Goal: Task Accomplishment & Management: Manage account settings

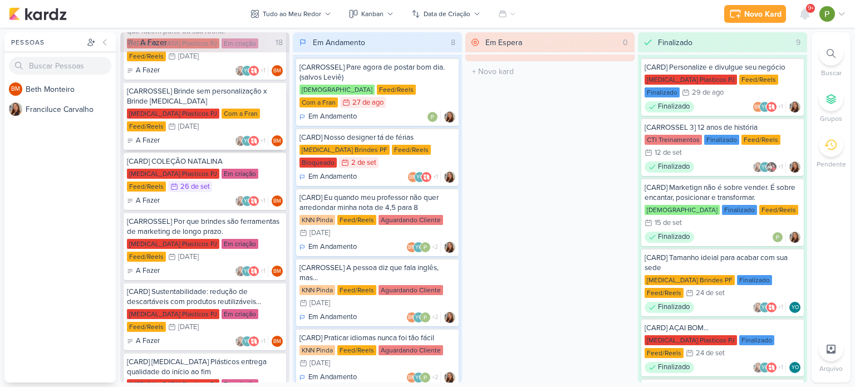
scroll to position [617, 0]
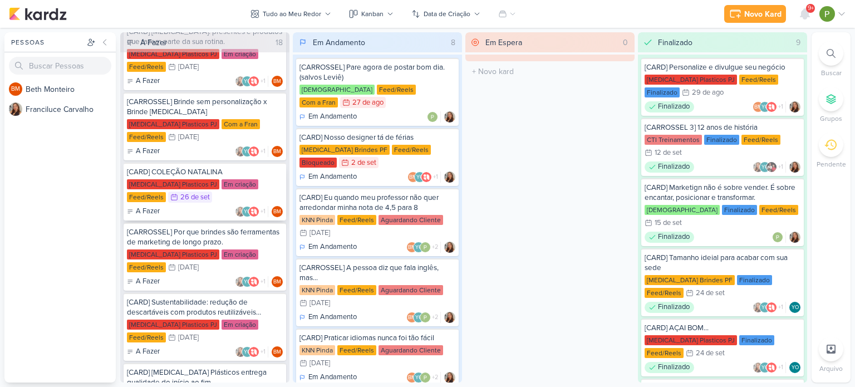
click at [198, 206] on div "A Fazer YO +1 BM" at bounding box center [205, 211] width 156 height 11
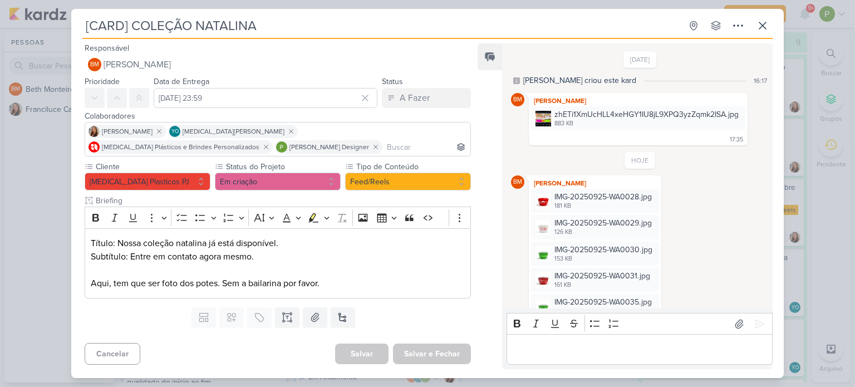
scroll to position [160, 0]
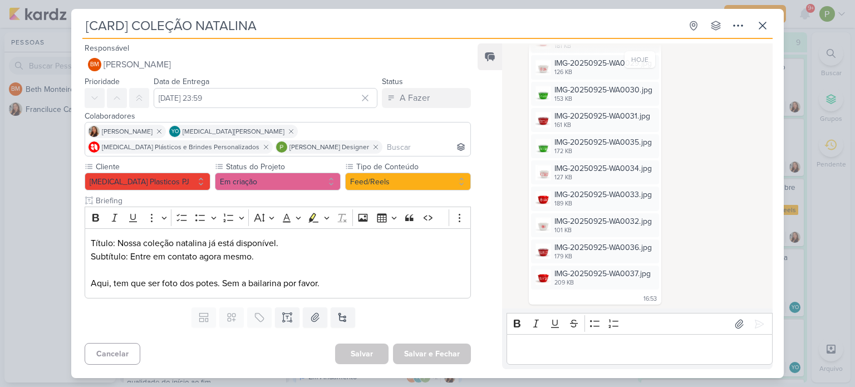
drag, startPoint x: 256, startPoint y: 25, endPoint x: 131, endPoint y: 21, distance: 124.8
click at [131, 21] on input "[CARD] COLEÇÃO NATALINA" at bounding box center [381, 26] width 599 height 20
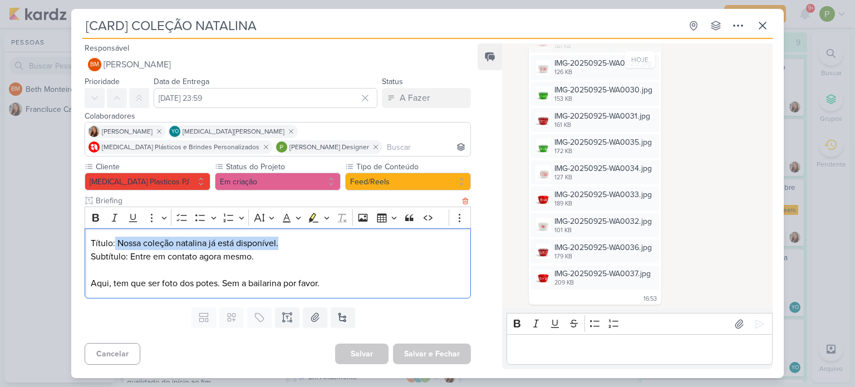
drag, startPoint x: 115, startPoint y: 243, endPoint x: 278, endPoint y: 247, distance: 163.7
click at [278, 247] on p "Título: Nossa coleção natalina já está disponível." at bounding box center [278, 243] width 374 height 13
click at [121, 247] on p "Título: Nossa coleção natalina já está disponível." at bounding box center [278, 243] width 374 height 13
drag, startPoint x: 116, startPoint y: 242, endPoint x: 278, endPoint y: 239, distance: 162.6
click at [278, 239] on p "Título: Nossa coleção natalina já está disponível." at bounding box center [278, 243] width 374 height 13
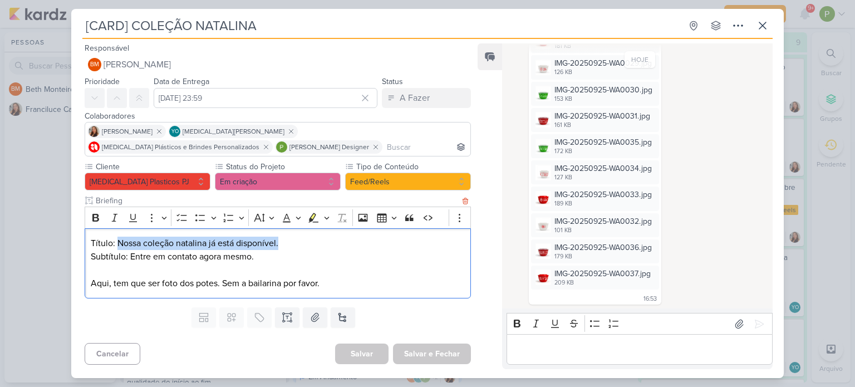
copy p "Nossa coleção natalina já está disponível."
click at [155, 238] on p "Título: Nossa coleção natalina já está disponível." at bounding box center [278, 243] width 374 height 13
drag, startPoint x: 115, startPoint y: 239, endPoint x: 172, endPoint y: 237, distance: 56.8
click at [172, 237] on p "Título: Nossa coleção natalina já está disponível." at bounding box center [278, 243] width 374 height 13
copy p "Nossa coleção"
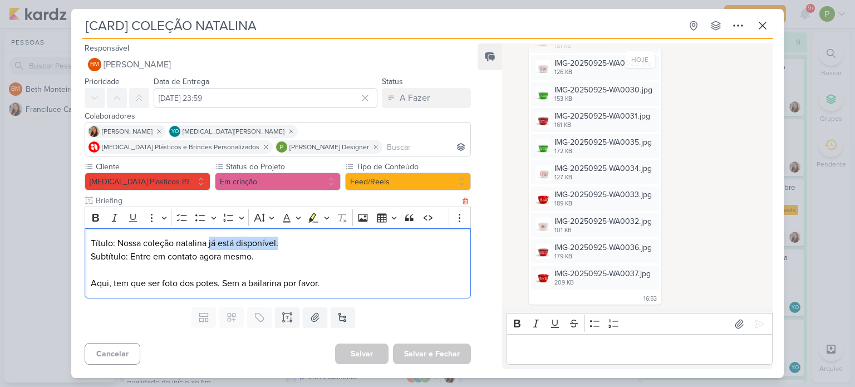
drag, startPoint x: 208, startPoint y: 245, endPoint x: 278, endPoint y: 246, distance: 70.2
click at [278, 246] on p "Título: Nossa coleção natalina já está disponível." at bounding box center [278, 243] width 374 height 13
copy p "já está disponível."
drag, startPoint x: 129, startPoint y: 256, endPoint x: 265, endPoint y: 252, distance: 135.9
click at [265, 252] on p "Subtítulo: Entre em contato agora mesmo. Aqui, tem que ser foto dos potes. Sem …" at bounding box center [278, 270] width 374 height 40
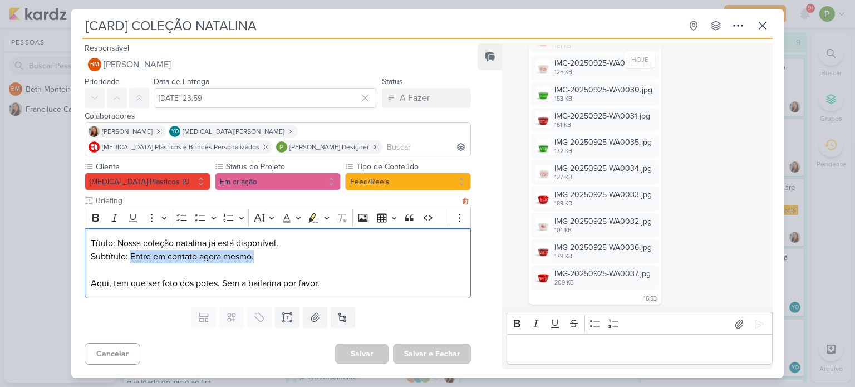
copy p "Entre em contato agora mesmo."
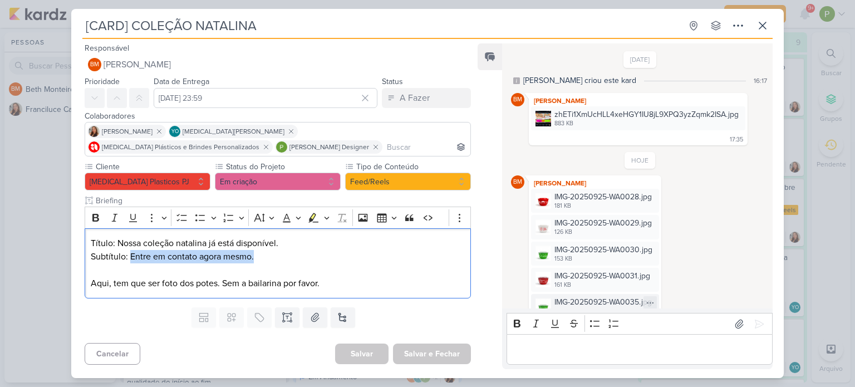
scroll to position [0, 0]
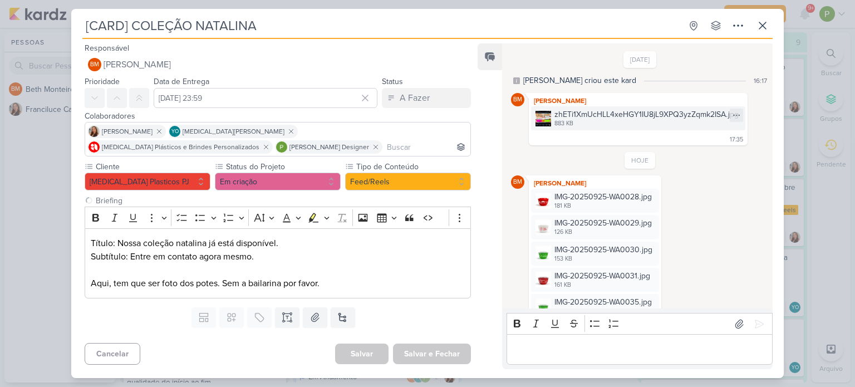
click at [595, 121] on div "883 KB" at bounding box center [647, 123] width 184 height 9
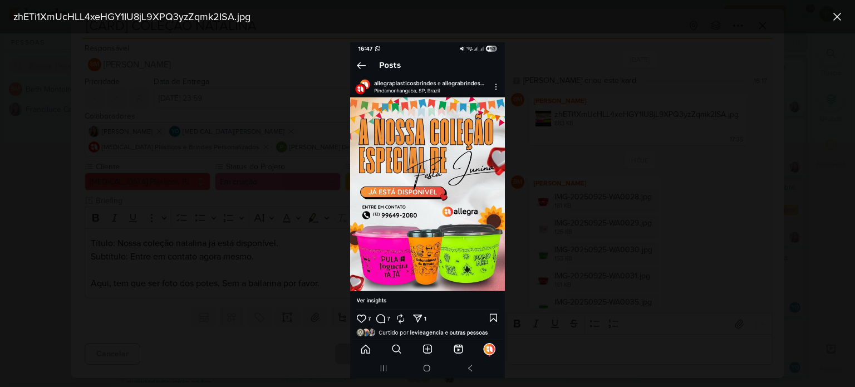
click at [318, 197] on div at bounding box center [427, 210] width 855 height 354
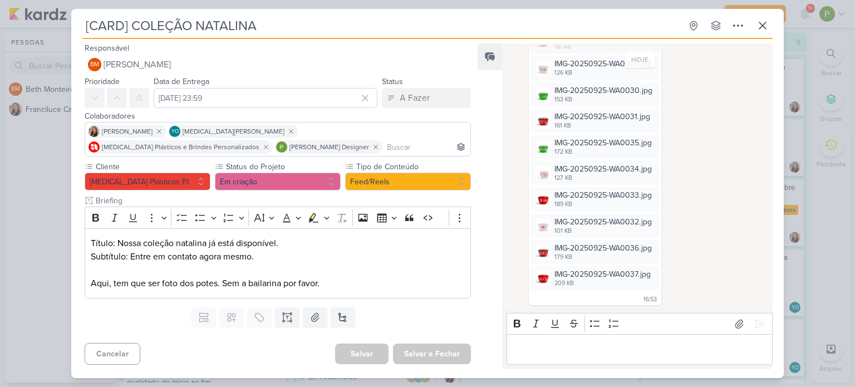
scroll to position [160, 0]
click at [731, 324] on button at bounding box center [740, 324] width 18 height 18
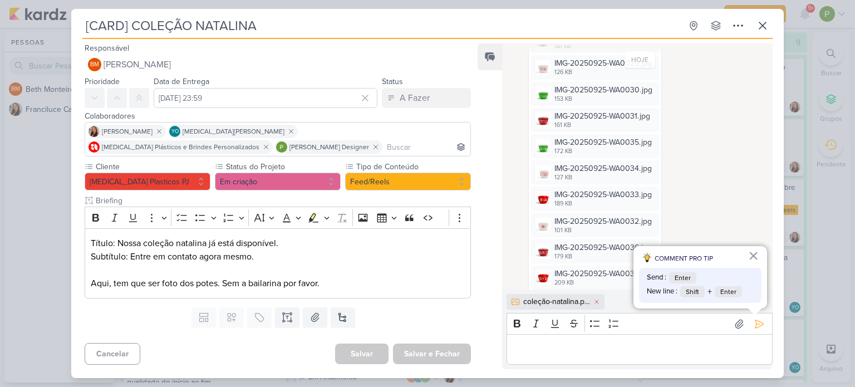
scroll to position [179, 0]
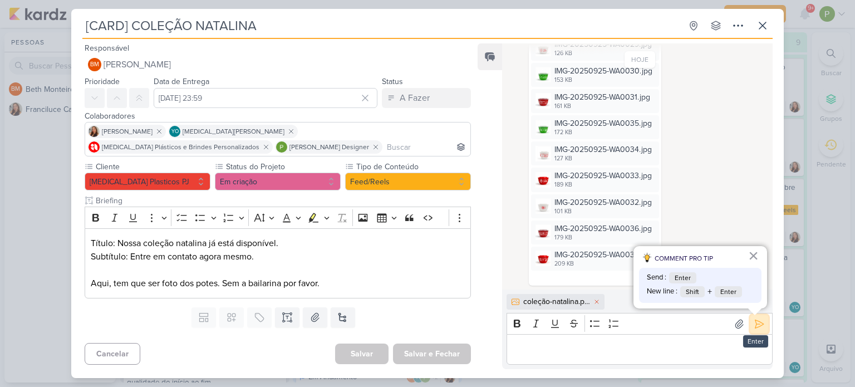
click at [756, 323] on icon at bounding box center [759, 323] width 11 height 11
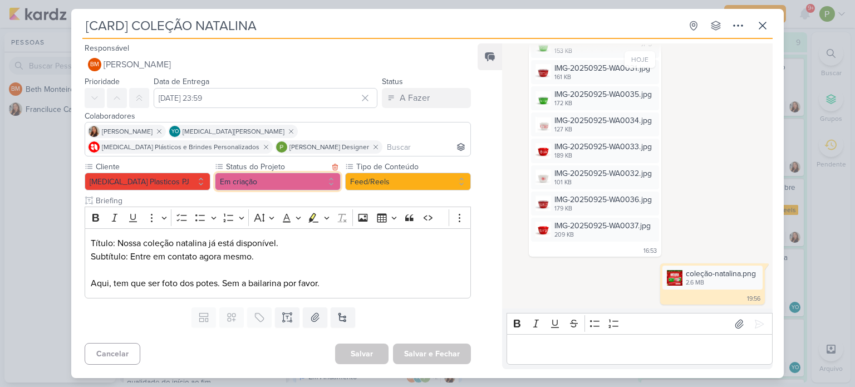
click at [236, 178] on button "Em criação" at bounding box center [278, 182] width 126 height 18
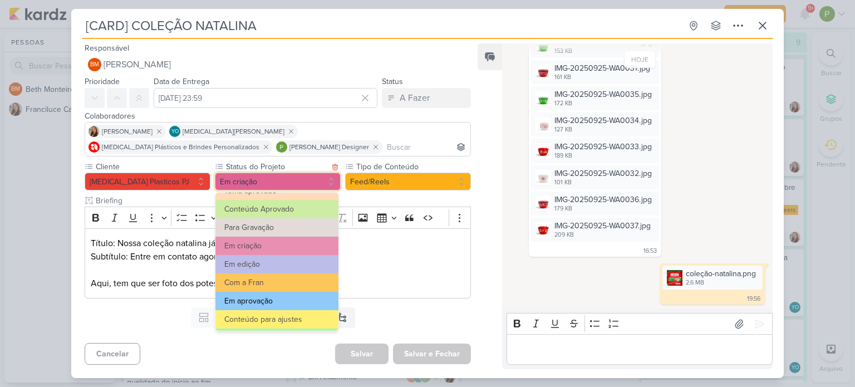
scroll to position [56, 0]
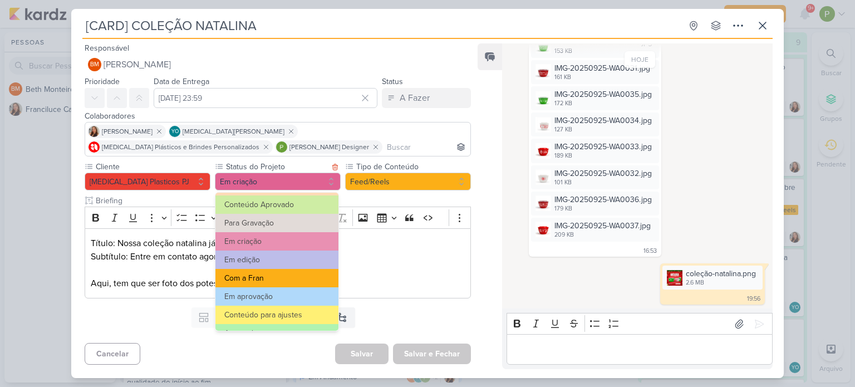
click at [261, 276] on button "Com a Fran" at bounding box center [276, 278] width 123 height 18
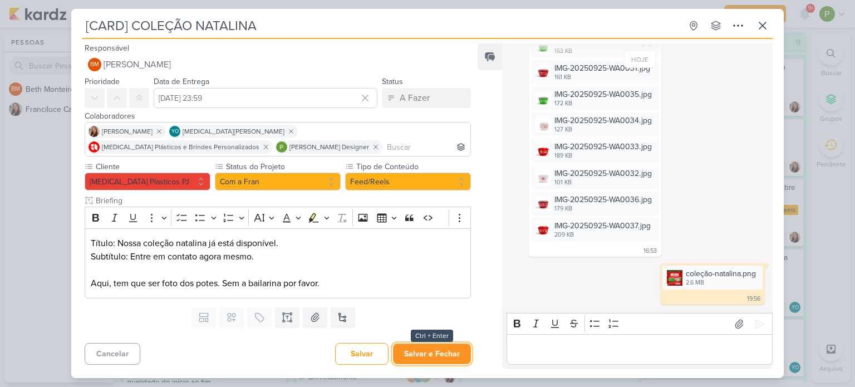
click at [416, 351] on button "Salvar e Fechar" at bounding box center [432, 354] width 78 height 21
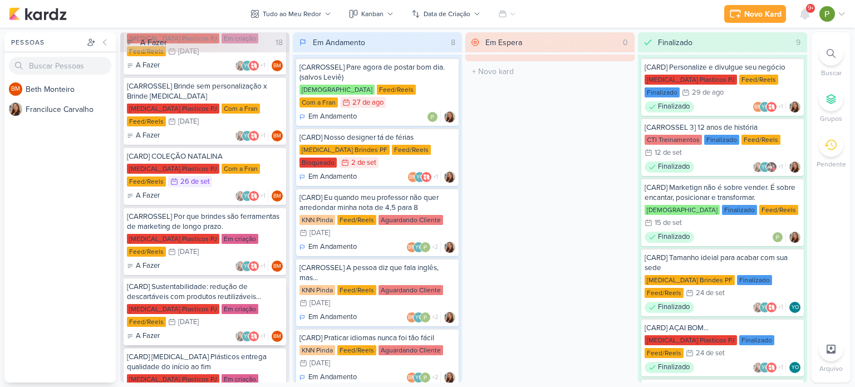
scroll to position [673, 0]
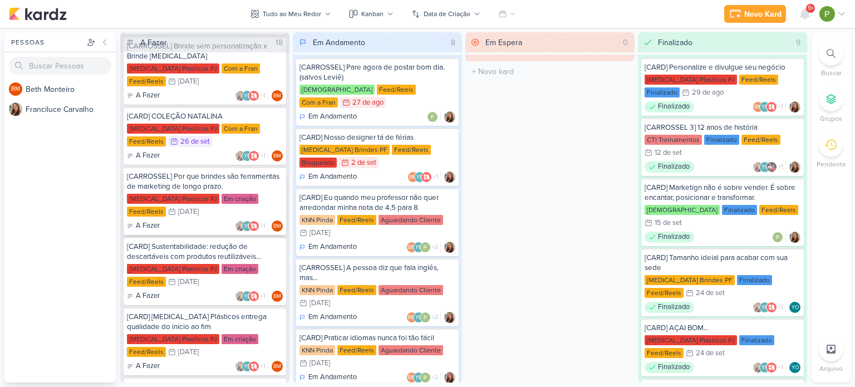
click at [220, 188] on div "[CARROSSEL] Por que brindes são ferramentas de marketing de longo prazo." at bounding box center [205, 181] width 156 height 20
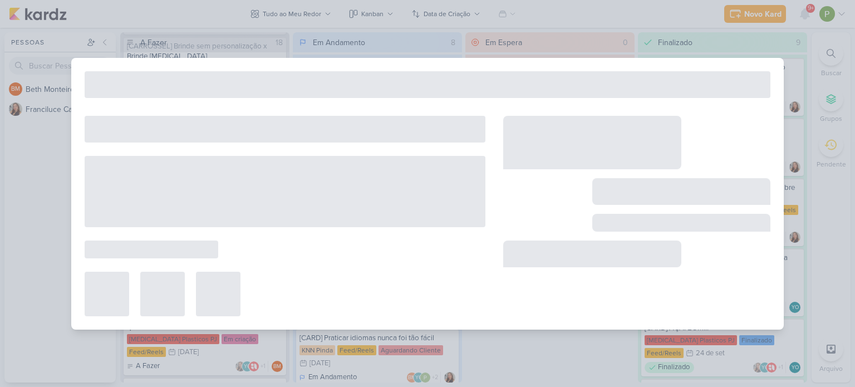
type input "[CARROSSEL] Por que brindes são ferramentas de marketing de longo prazo."
type input "27 de setembro de 2025 às 23:59"
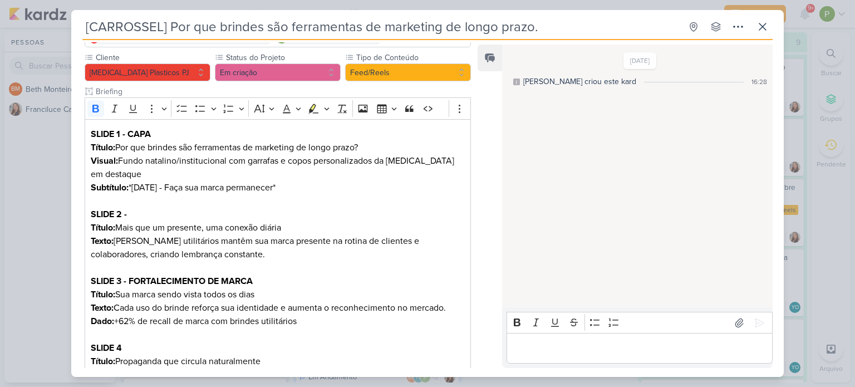
scroll to position [111, 0]
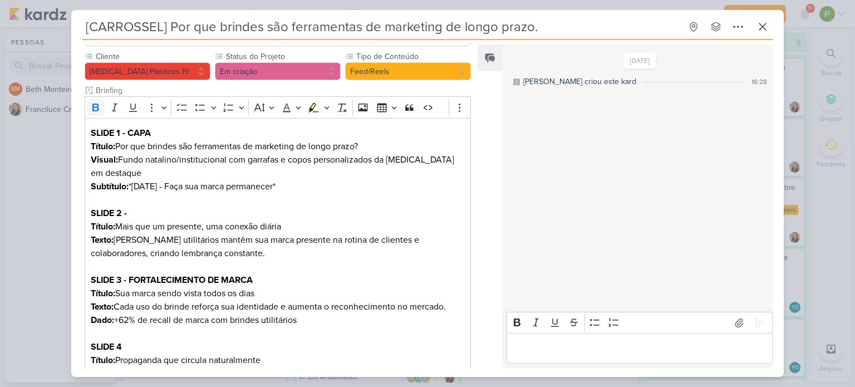
click at [17, 169] on div "[CARROSSEL] Por que brindes são ferramentas de marketing de longo prazo. Criado…" at bounding box center [427, 193] width 855 height 387
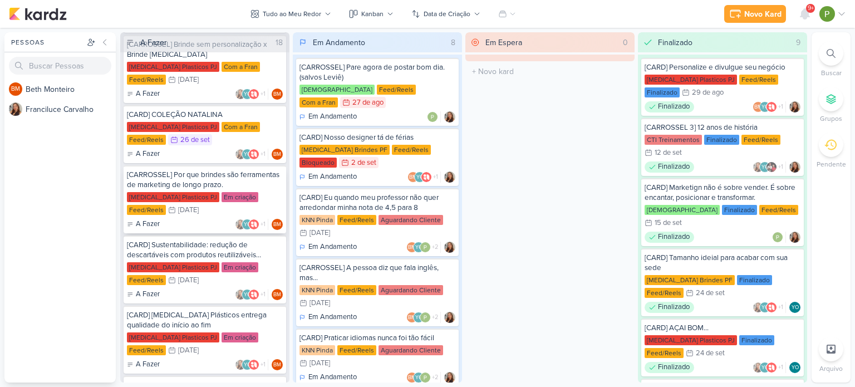
scroll to position [673, 0]
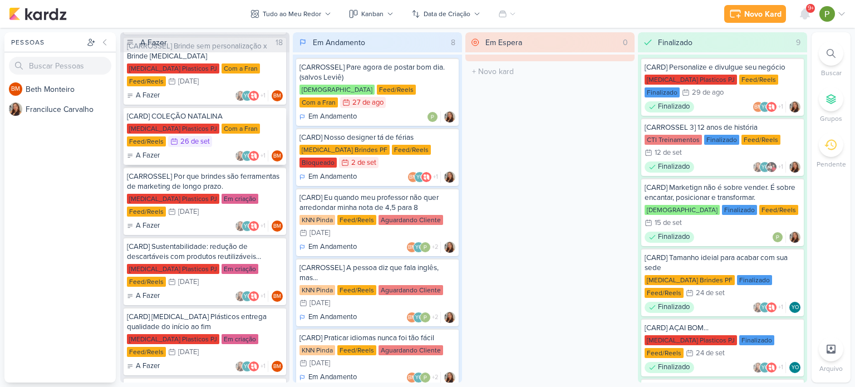
click at [214, 150] on div "A Fazer YO +1 BM" at bounding box center [205, 155] width 156 height 11
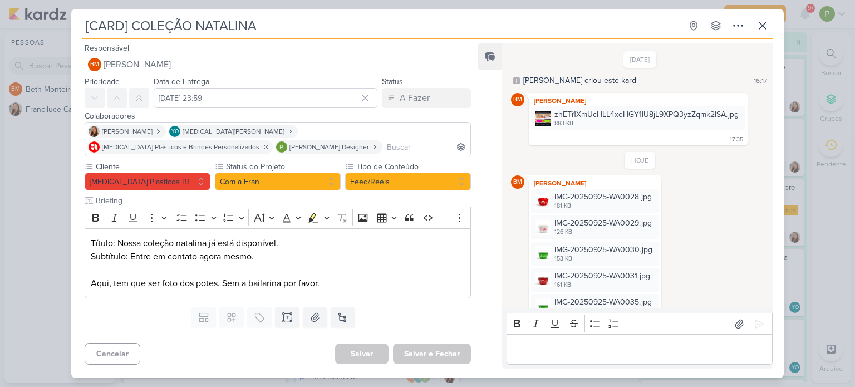
scroll to position [208, 0]
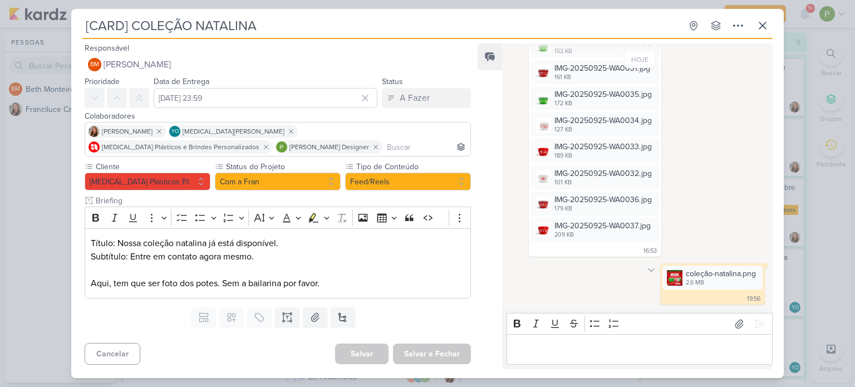
click at [648, 271] on icon at bounding box center [651, 270] width 9 height 9
click at [661, 286] on button "Deletar" at bounding box center [675, 290] width 61 height 18
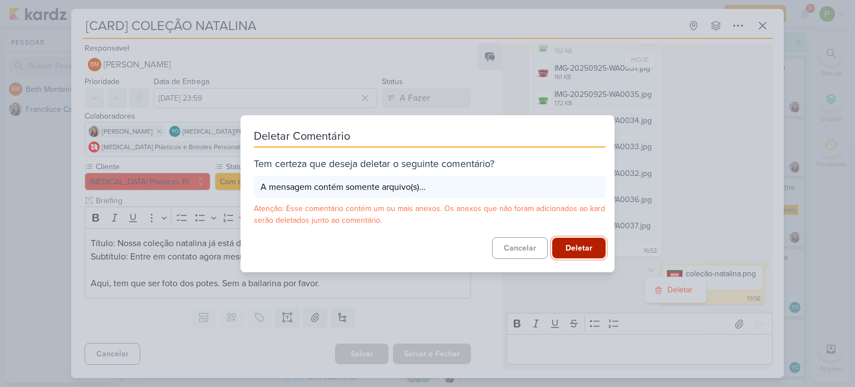
click at [579, 249] on button "Deletar" at bounding box center [578, 248] width 53 height 21
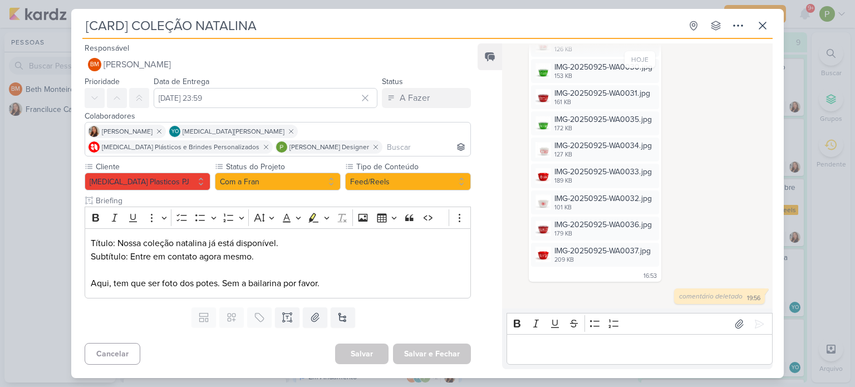
scroll to position [182, 0]
click at [734, 322] on icon at bounding box center [739, 323] width 11 height 11
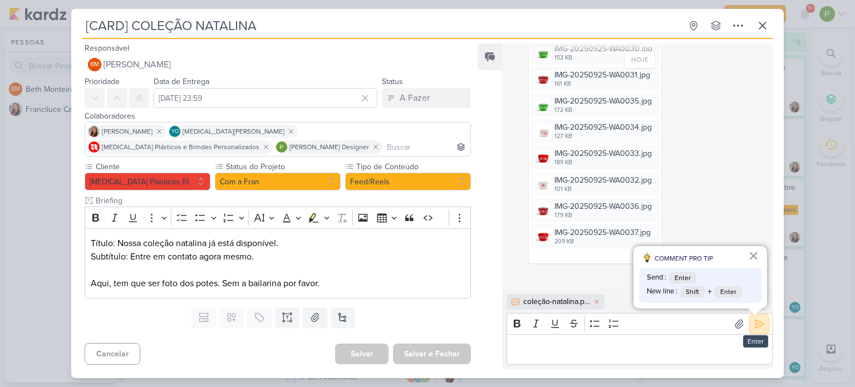
click at [754, 325] on icon at bounding box center [759, 323] width 11 height 11
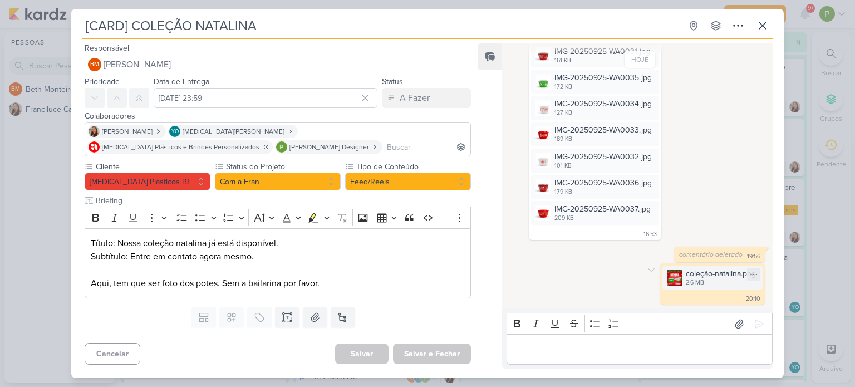
click at [710, 277] on div "coleção-natalina.png" at bounding box center [721, 274] width 70 height 12
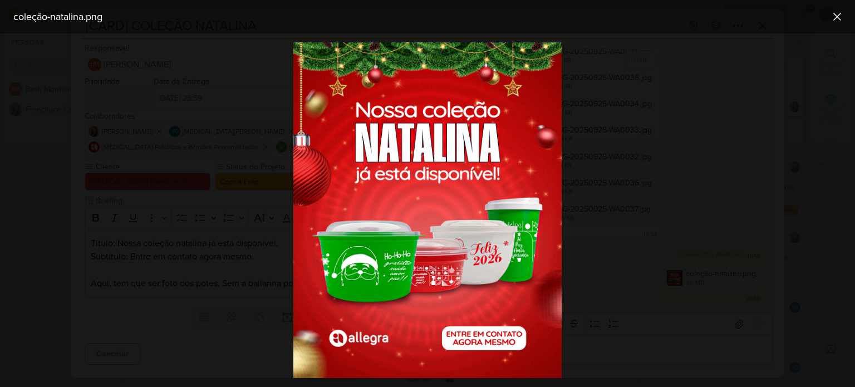
click at [653, 254] on div at bounding box center [427, 210] width 855 height 354
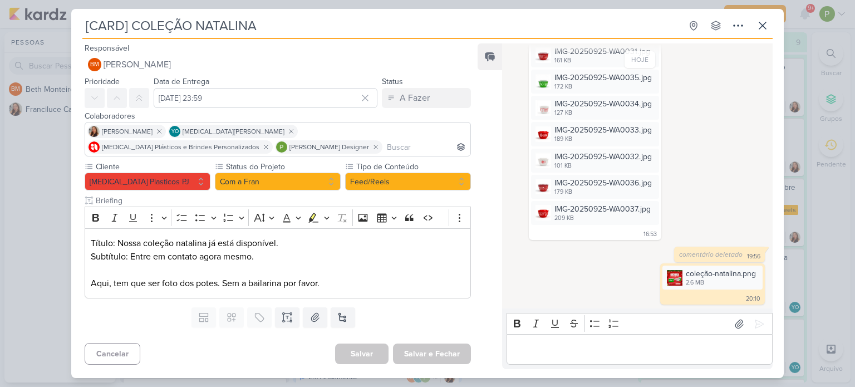
click at [724, 202] on div "BM Beth Monteiro IMG-20250925-WA0028.jpg 181 KB Adicionar ao Kard Baixar IMG-20…" at bounding box center [640, 95] width 258 height 289
click at [855, 149] on div "[CARD] COLEÇÃO NATALINA Criado por Beth" at bounding box center [427, 193] width 855 height 387
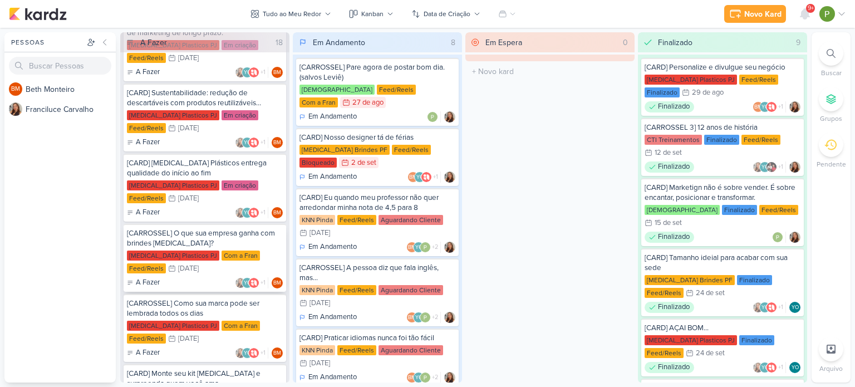
scroll to position [673, 0]
